Goal: Check status: Check status

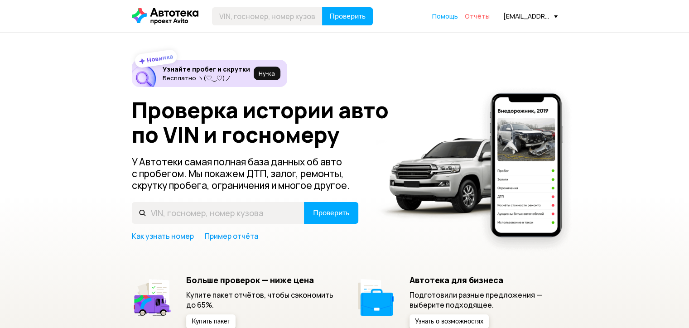
click at [477, 14] on span "Отчёты" at bounding box center [477, 16] width 25 height 9
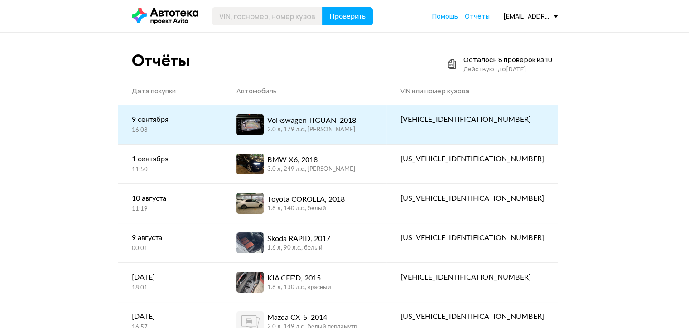
click at [350, 121] on div "Volkswagen TIGUAN, 2018" at bounding box center [311, 120] width 89 height 11
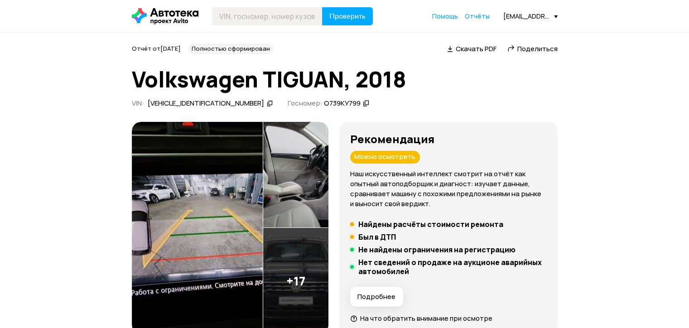
click at [267, 106] on icon at bounding box center [270, 103] width 6 height 9
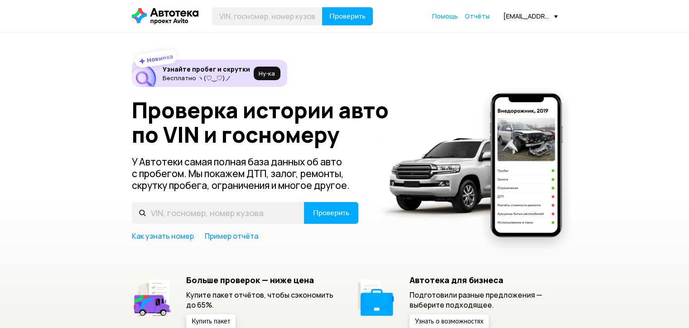
click at [483, 16] on span "Отчёты" at bounding box center [477, 16] width 25 height 9
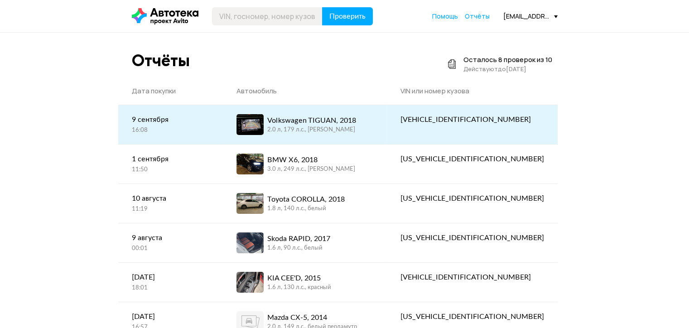
click at [307, 118] on div "Volkswagen TIGUAN, 2018" at bounding box center [311, 120] width 89 height 11
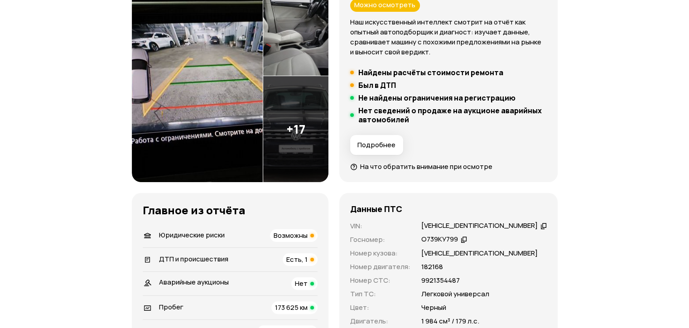
scroll to position [151, 0]
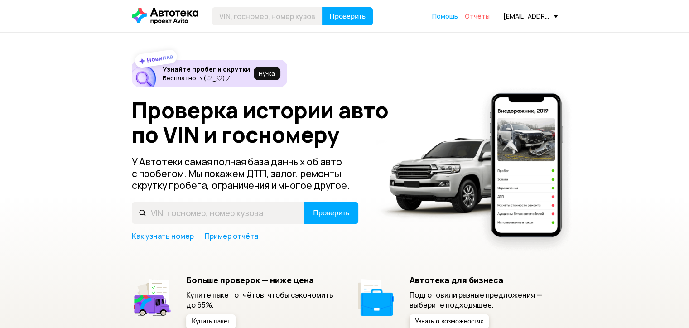
click at [477, 14] on span "Отчёты" at bounding box center [477, 16] width 25 height 9
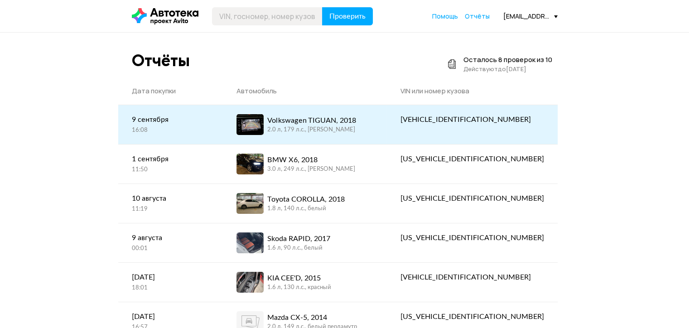
click at [350, 116] on div "Volkswagen TIGUAN, 2018" at bounding box center [311, 120] width 89 height 11
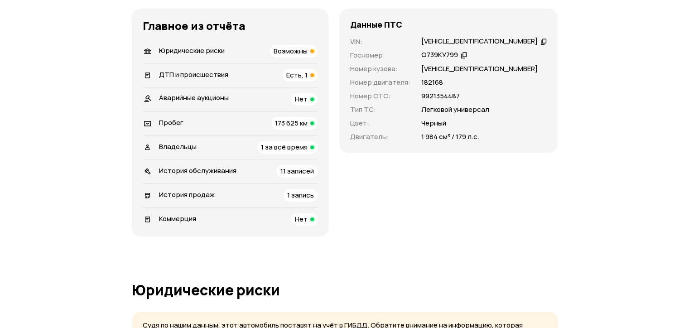
scroll to position [227, 0]
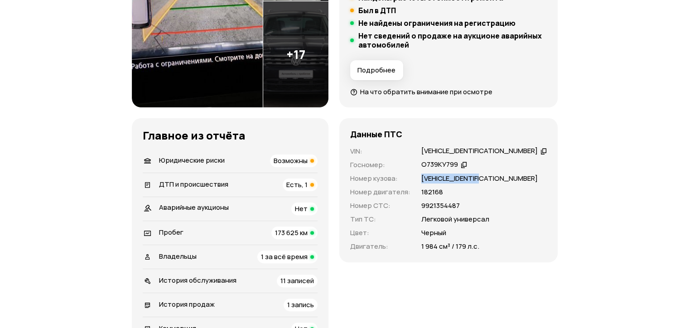
drag, startPoint x: 431, startPoint y: 176, endPoint x: 509, endPoint y: 176, distance: 78.9
click at [509, 176] on div "[VEHICLE_IDENTIFICATION_NUMBER]" at bounding box center [485, 179] width 126 height 10
copy p "[VEHICLE_IDENTIFICATION_NUMBER]"
